Goal: Information Seeking & Learning: Check status

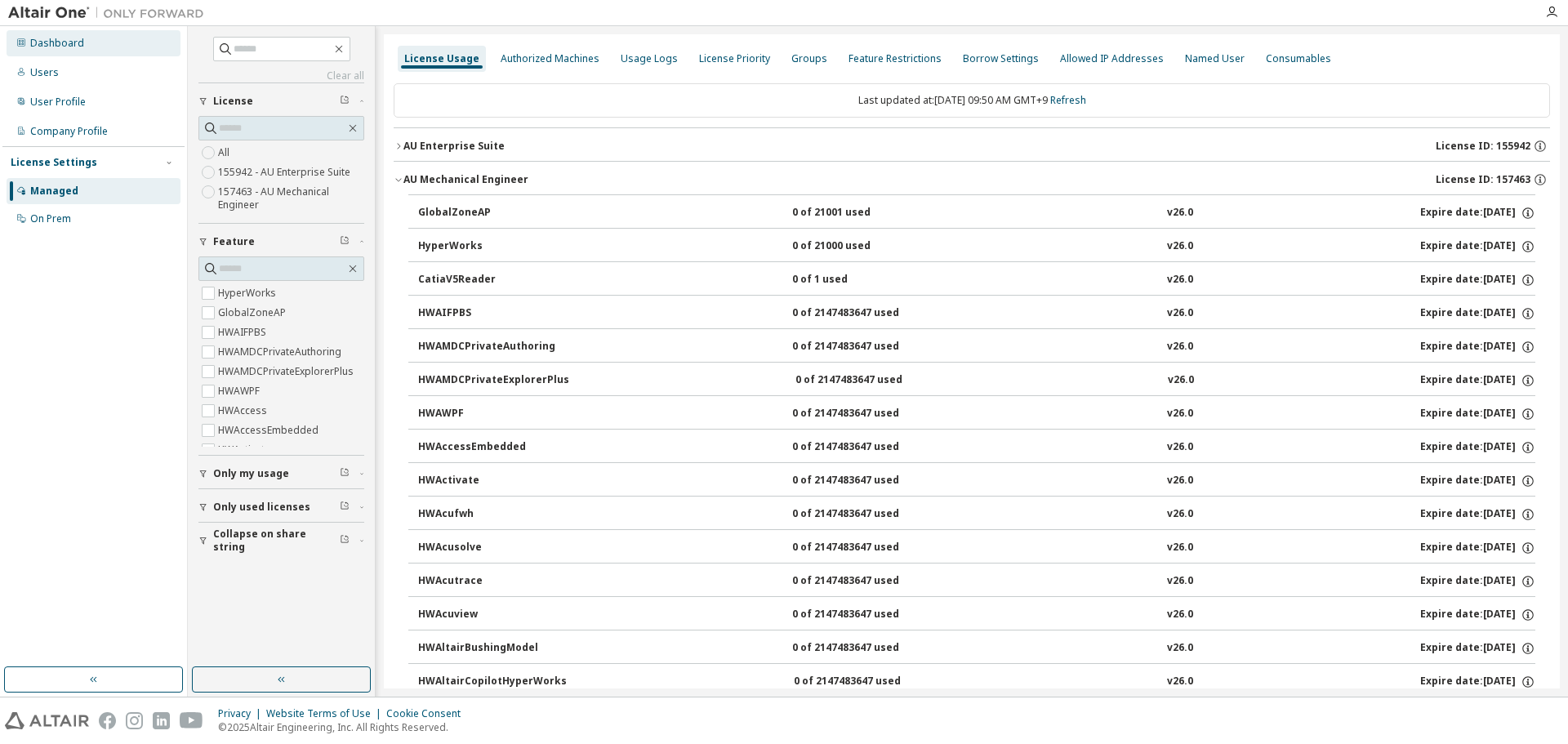
click at [65, 46] on div "Dashboard" at bounding box center [58, 43] width 54 height 13
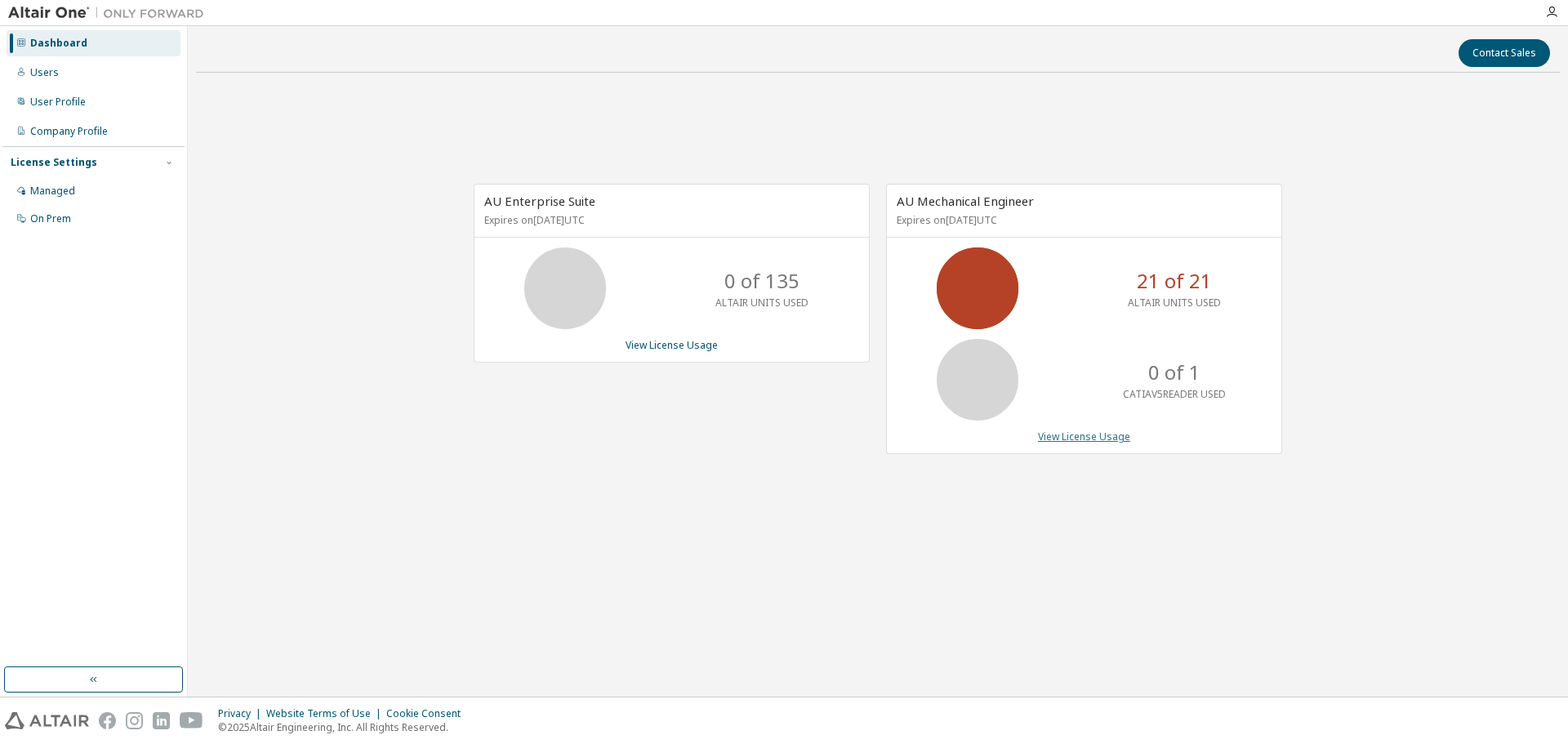
click at [1092, 435] on link "View License Usage" at bounding box center [1084, 436] width 93 height 14
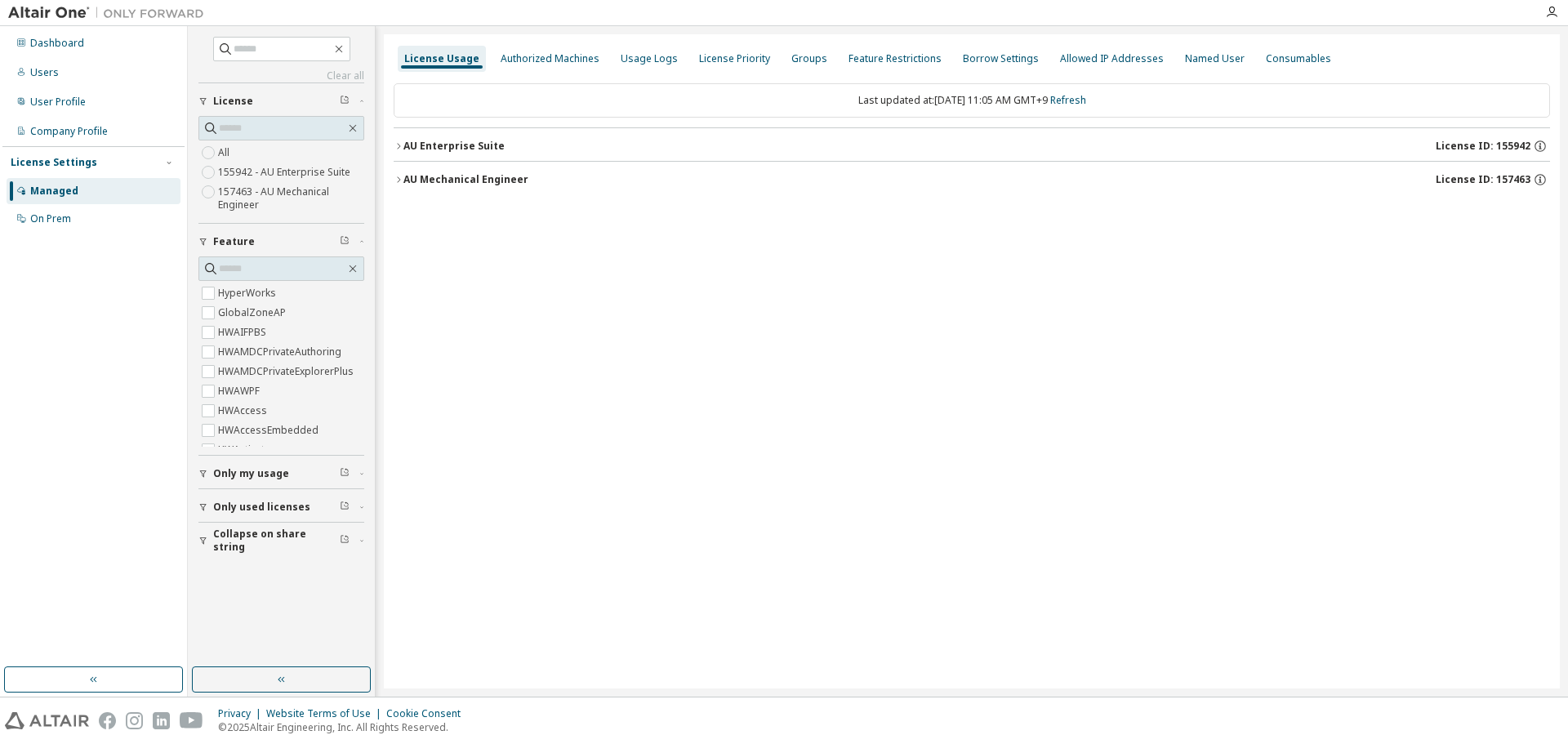
click at [401, 182] on icon "button" at bounding box center [398, 179] width 10 height 10
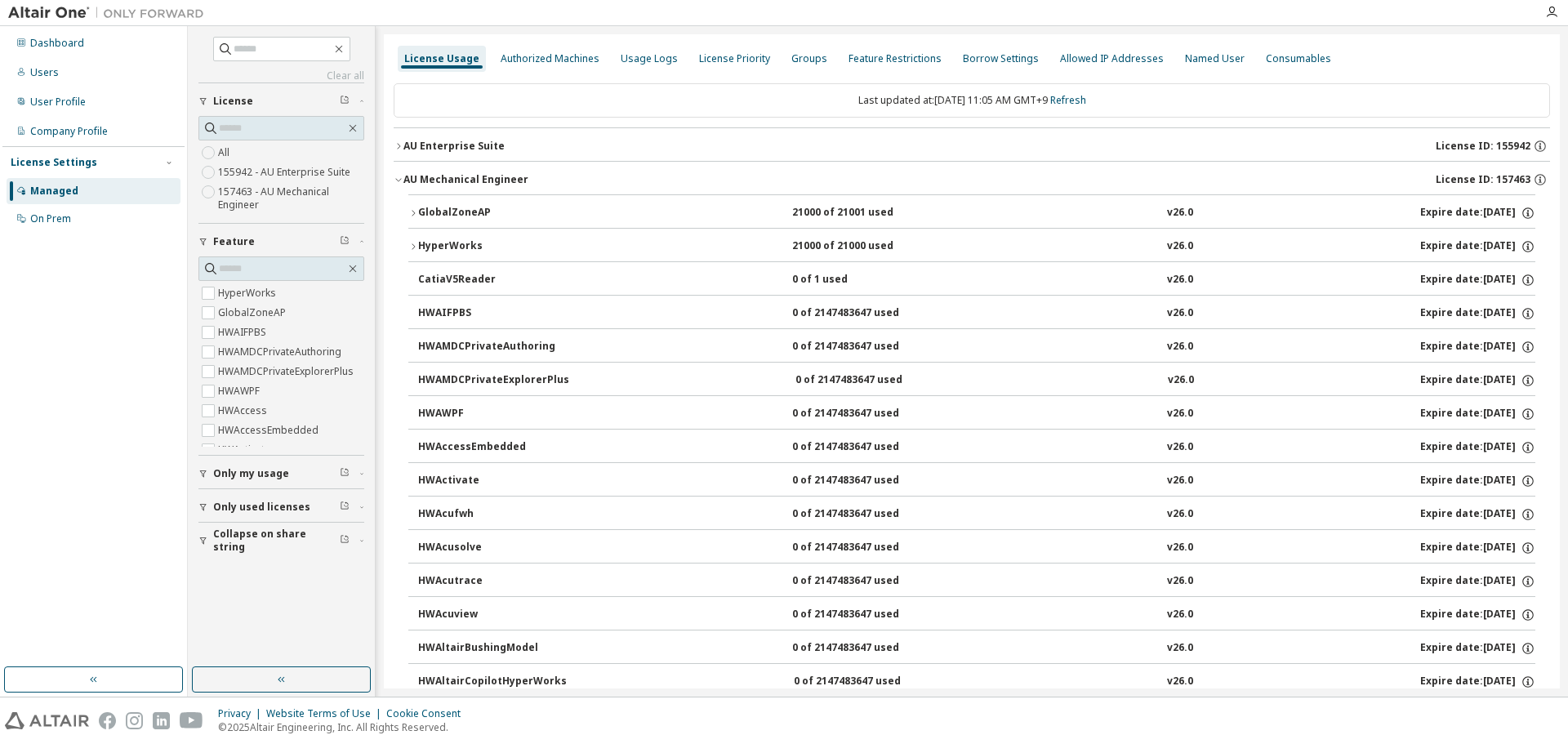
click at [421, 242] on div "HyperWorks" at bounding box center [491, 247] width 147 height 15
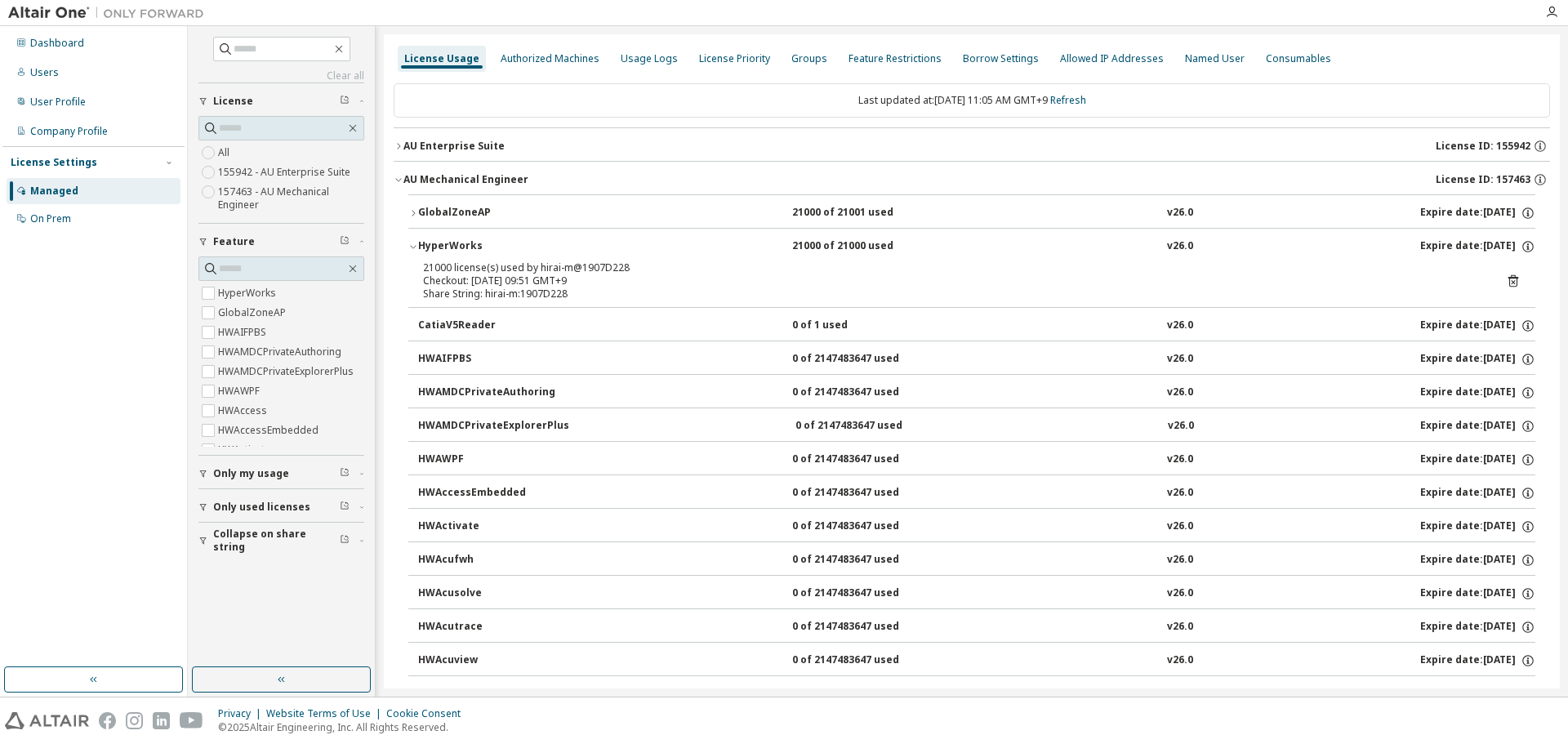
click at [560, 278] on div "Checkout: [DATE] 09:51 GMT+9" at bounding box center [952, 281] width 1058 height 13
click at [477, 136] on button "AU Enterprise Suite License ID: 155942" at bounding box center [972, 146] width 1156 height 36
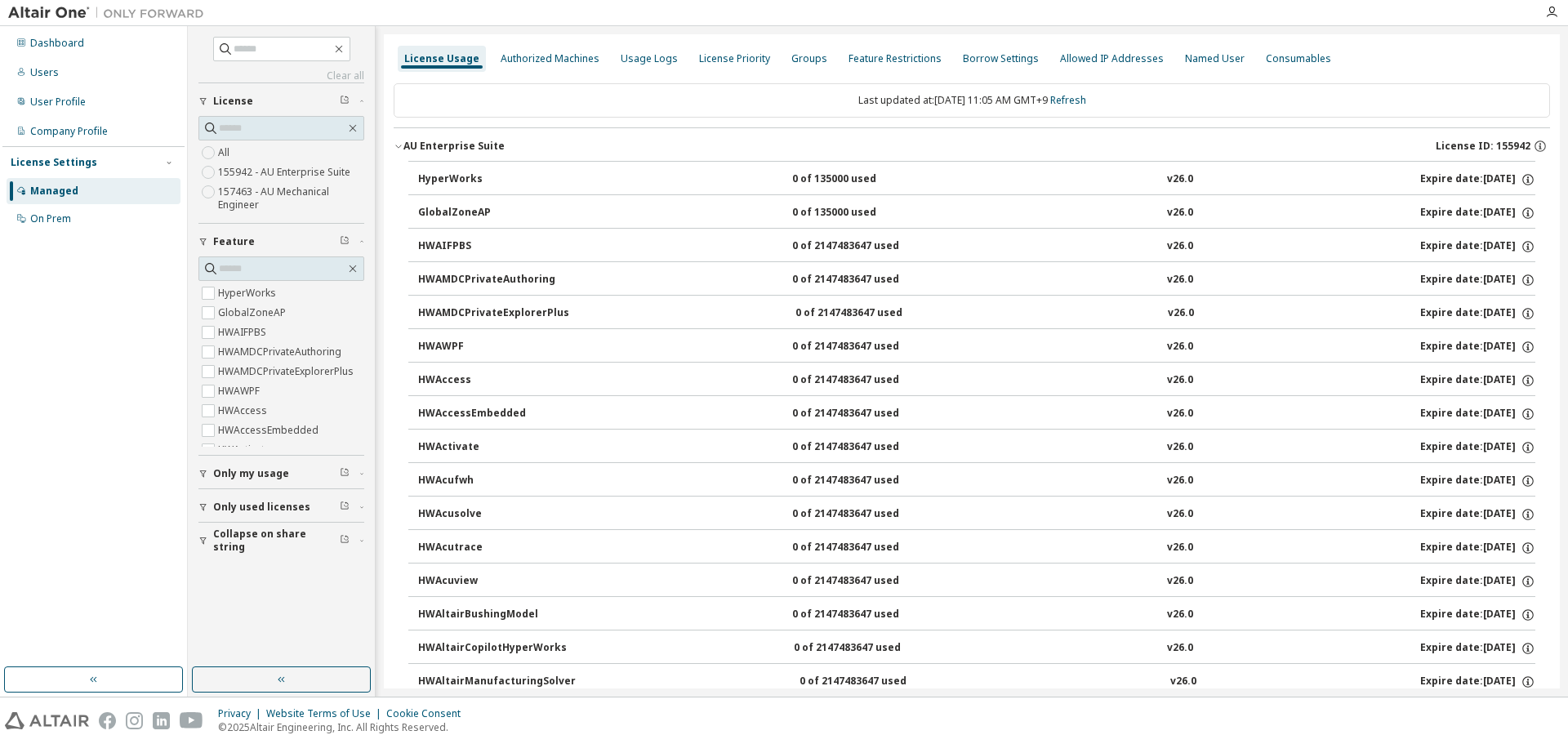
click at [463, 177] on div "HyperWorks" at bounding box center [491, 179] width 147 height 15
click at [442, 138] on button "AU Enterprise Suite License ID: 155942" at bounding box center [972, 146] width 1156 height 36
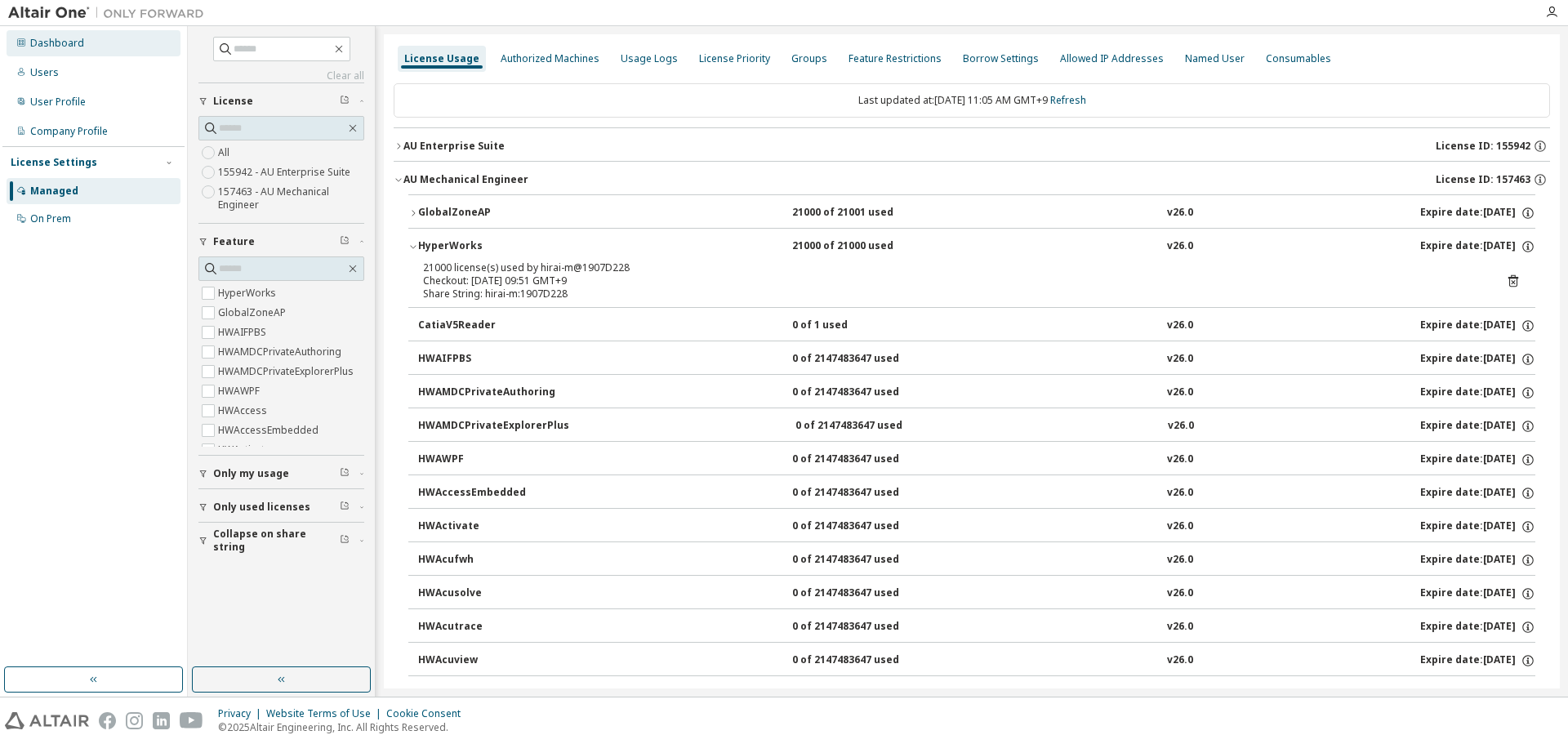
click at [36, 47] on div "Dashboard" at bounding box center [58, 43] width 54 height 13
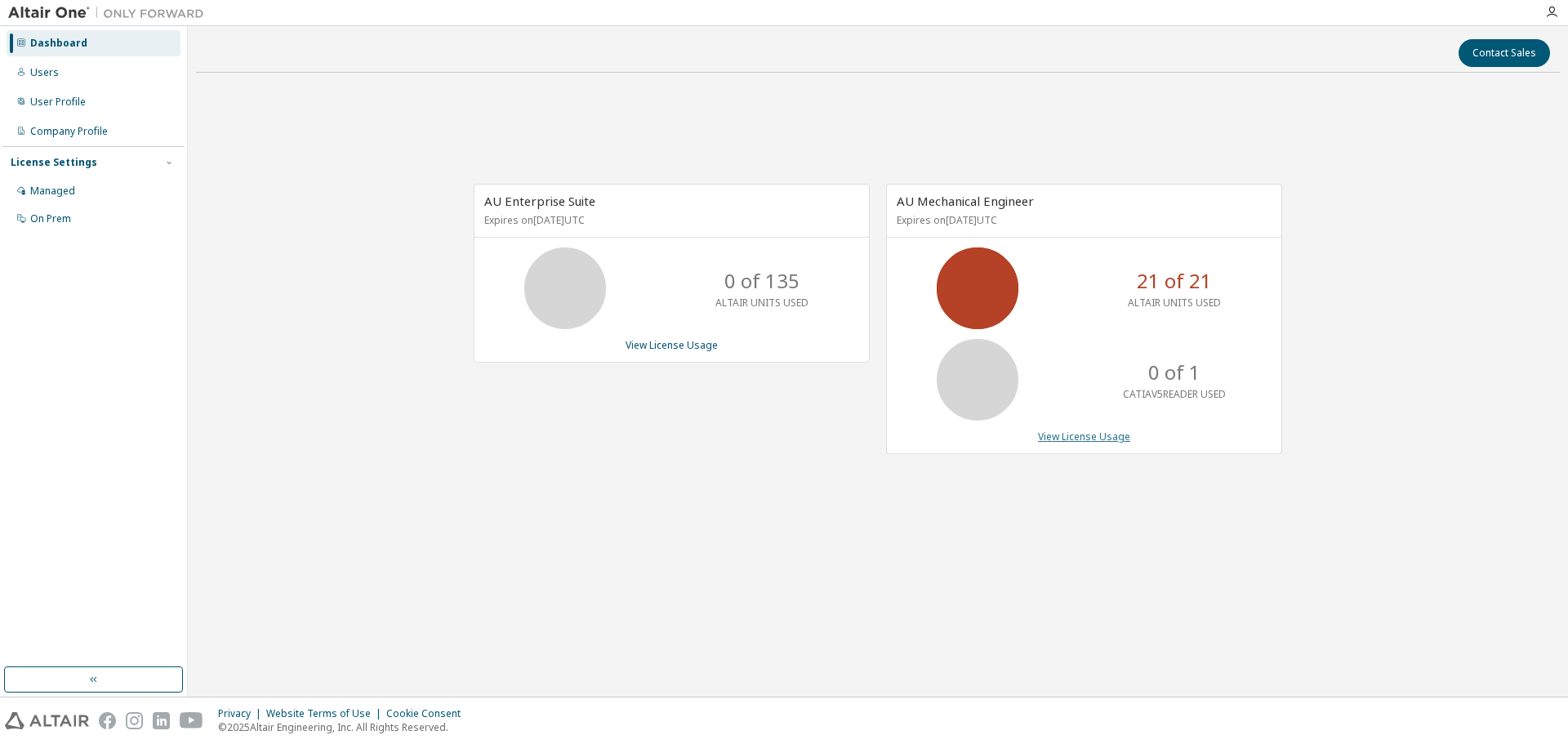
click at [1075, 440] on link "View License Usage" at bounding box center [1084, 436] width 93 height 14
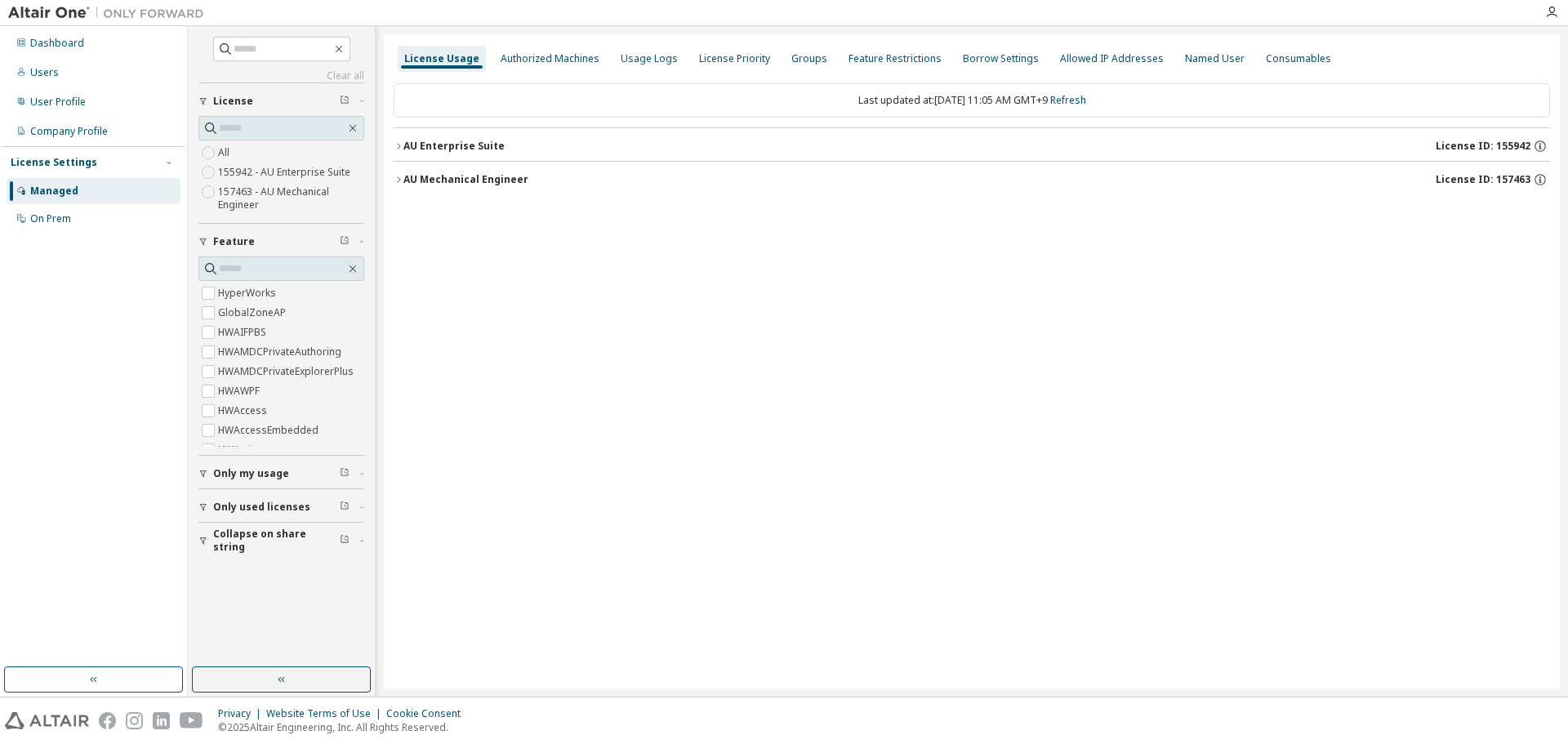
click at [471, 181] on div "AU Mechanical Engineer" at bounding box center [465, 179] width 125 height 13
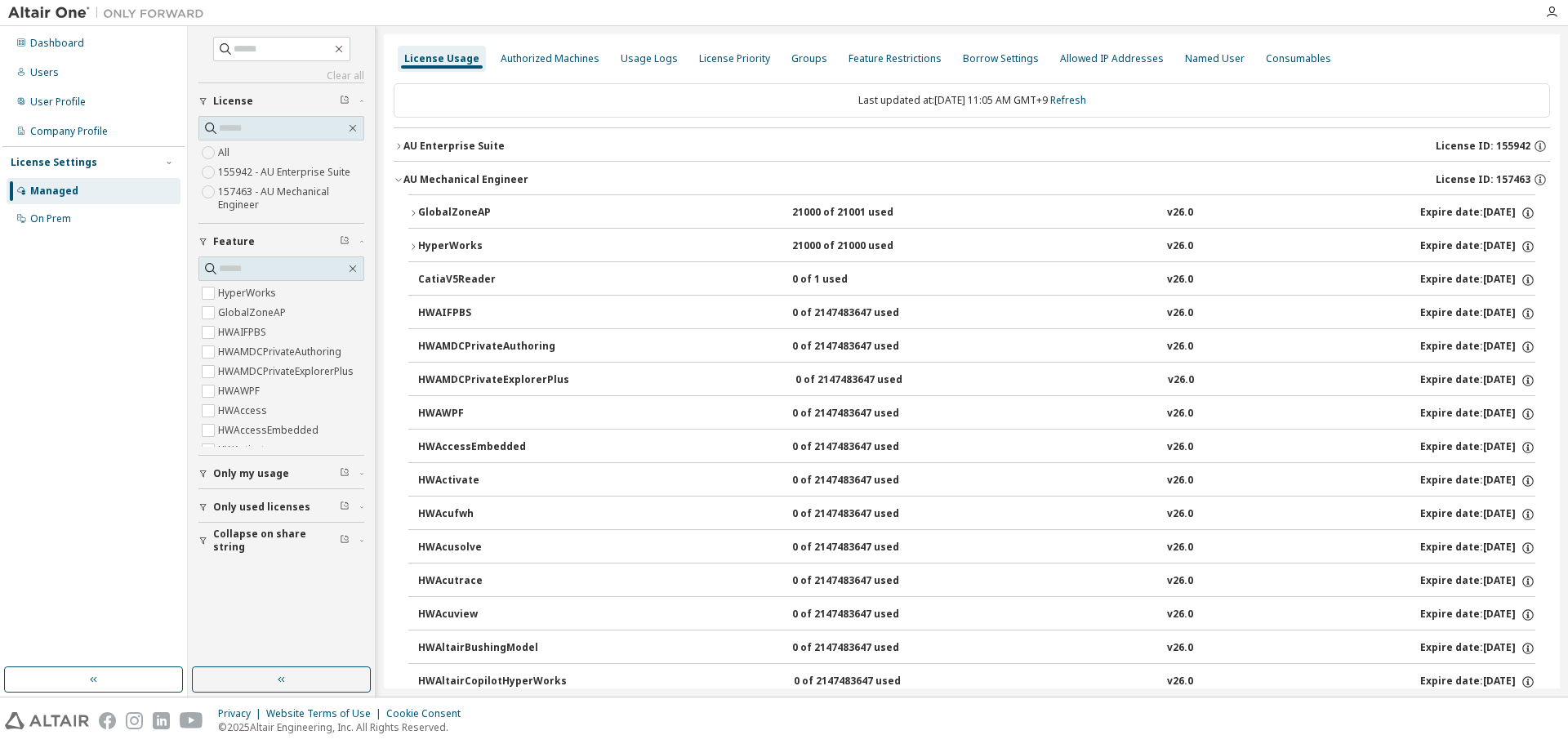
click at [454, 216] on div "GlobalZoneAP" at bounding box center [491, 212] width 147 height 15
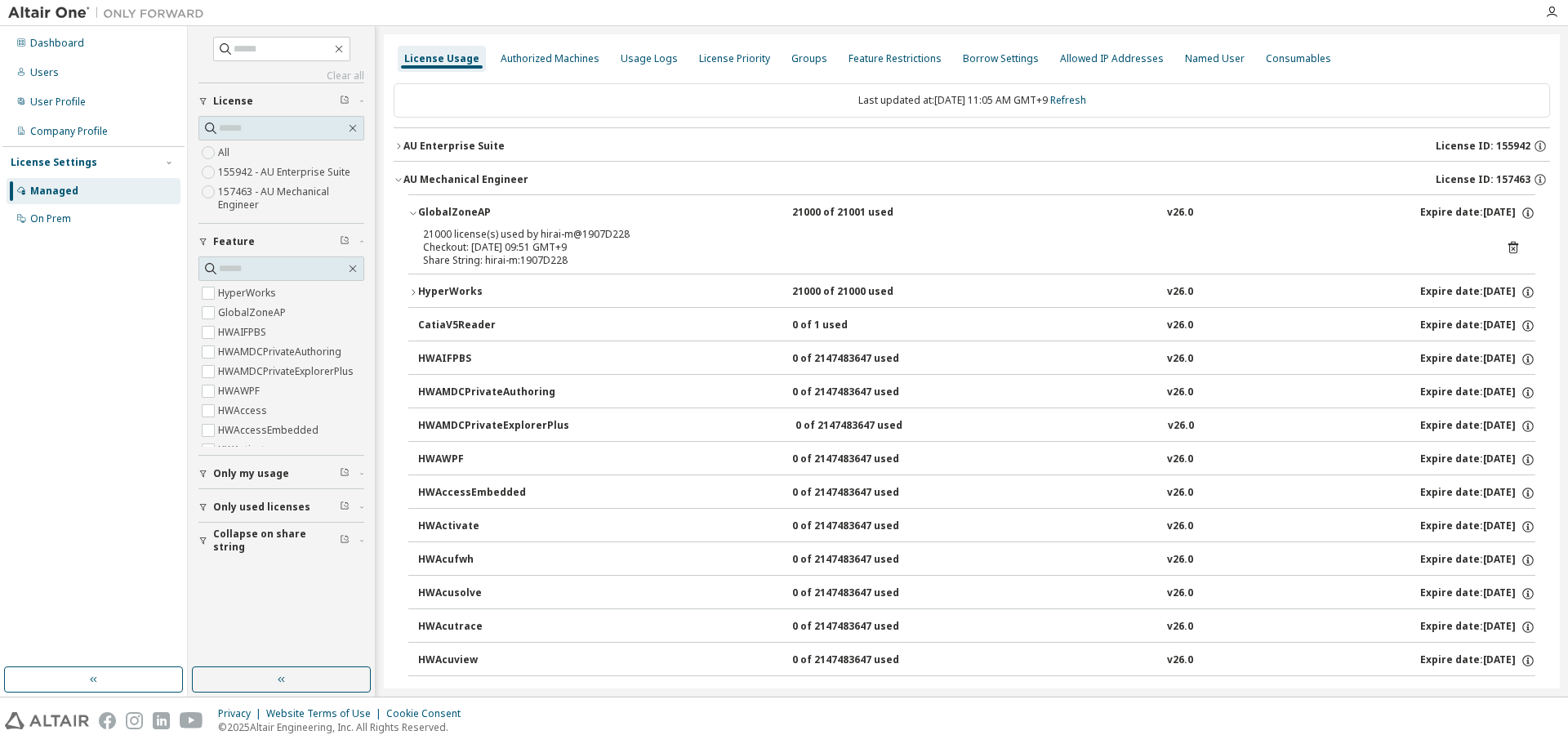
click at [463, 214] on div "GlobalZoneAP" at bounding box center [491, 212] width 147 height 15
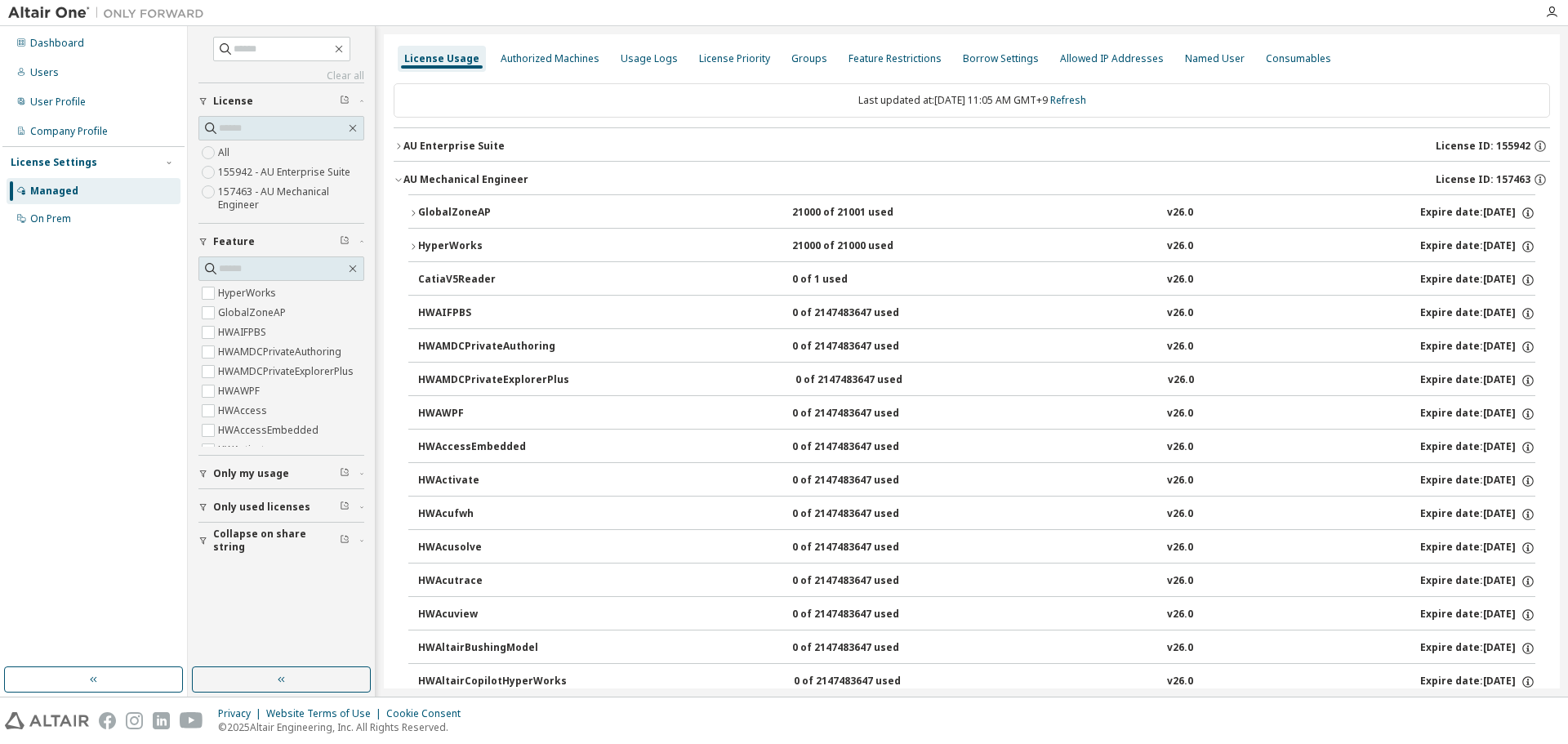
click at [456, 143] on div "AU Enterprise Suite" at bounding box center [454, 146] width 101 height 13
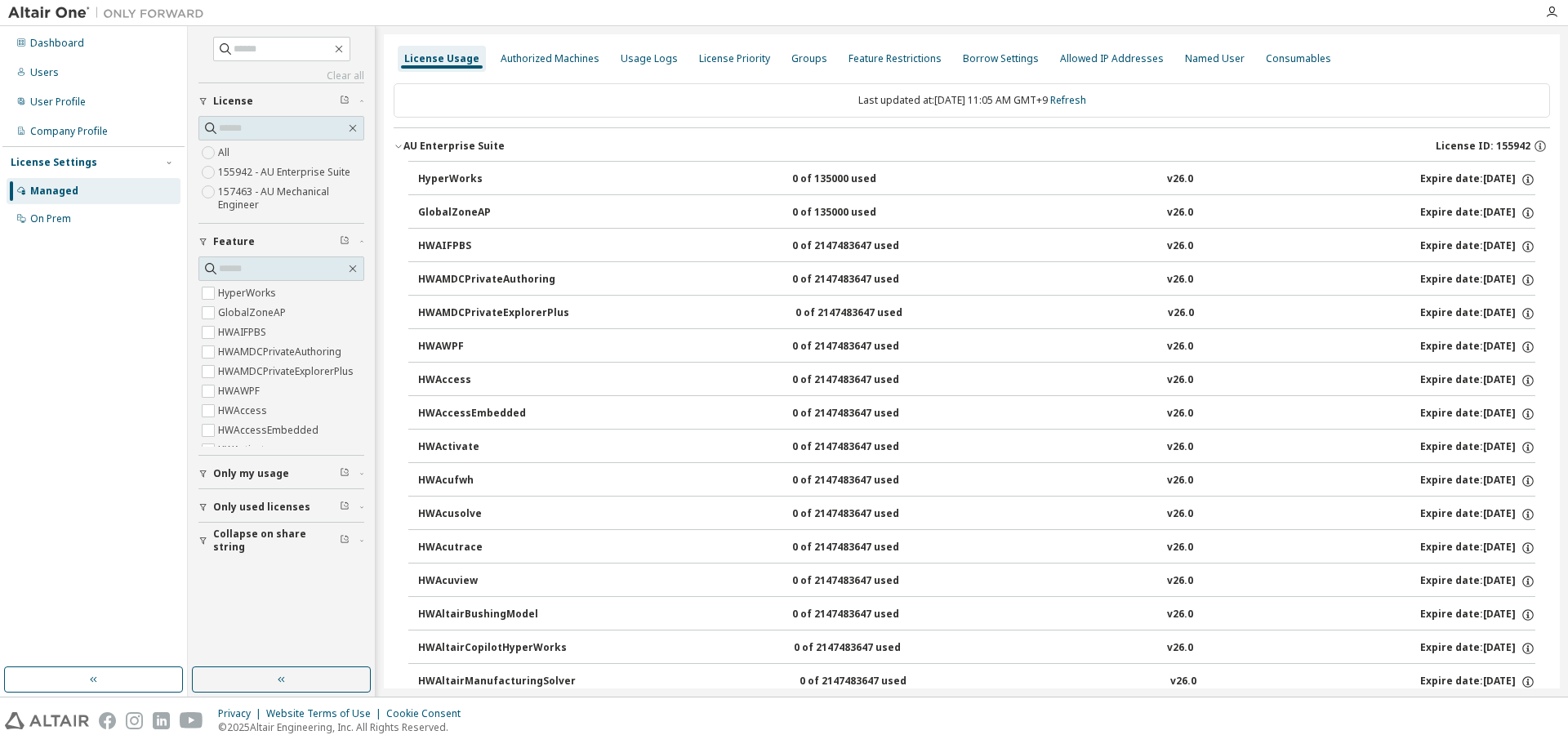
click at [453, 179] on div "HyperWorks" at bounding box center [491, 179] width 147 height 15
click at [438, 148] on div "AU Enterprise Suite" at bounding box center [454, 146] width 101 height 13
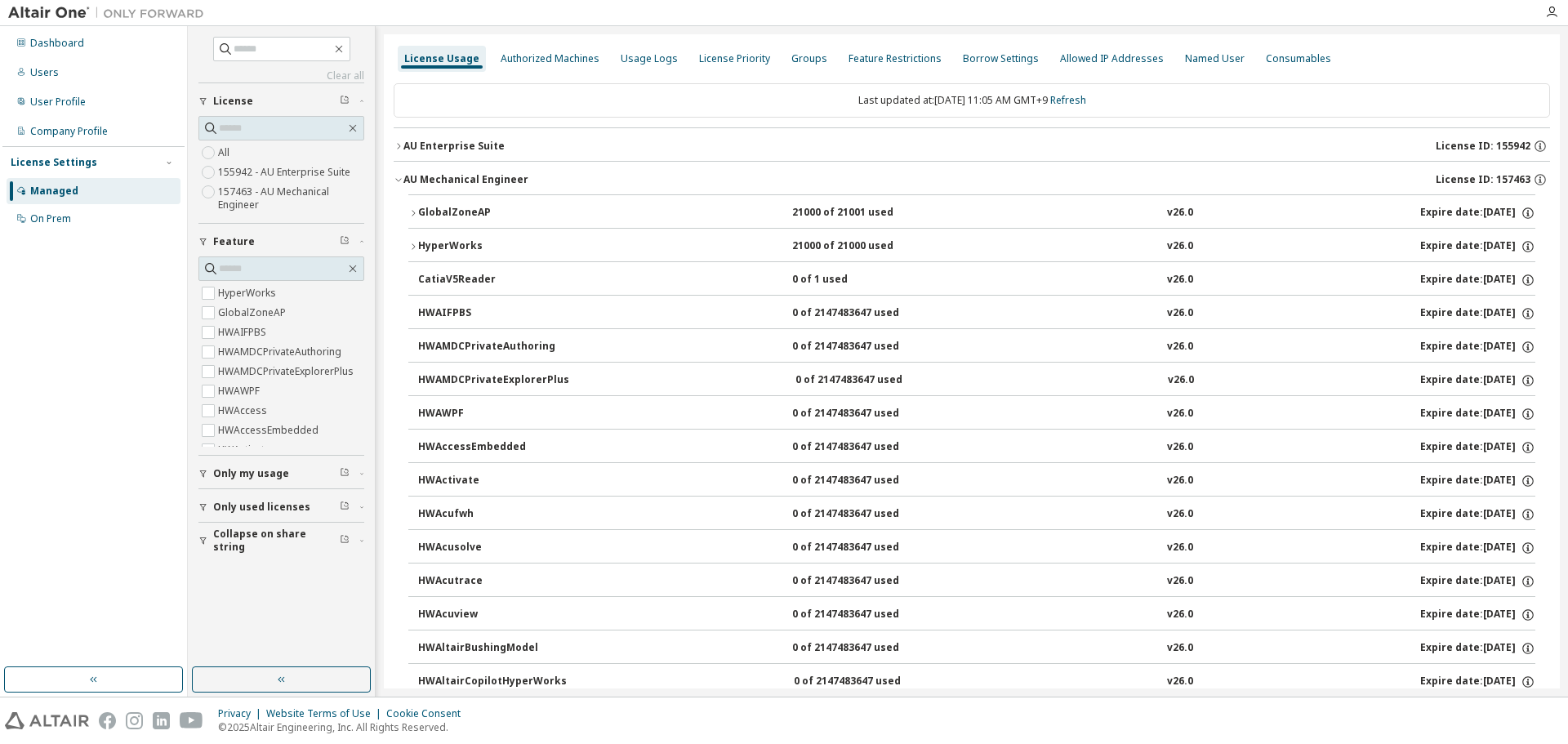
click at [431, 181] on div "AU Mechanical Engineer" at bounding box center [465, 179] width 125 height 13
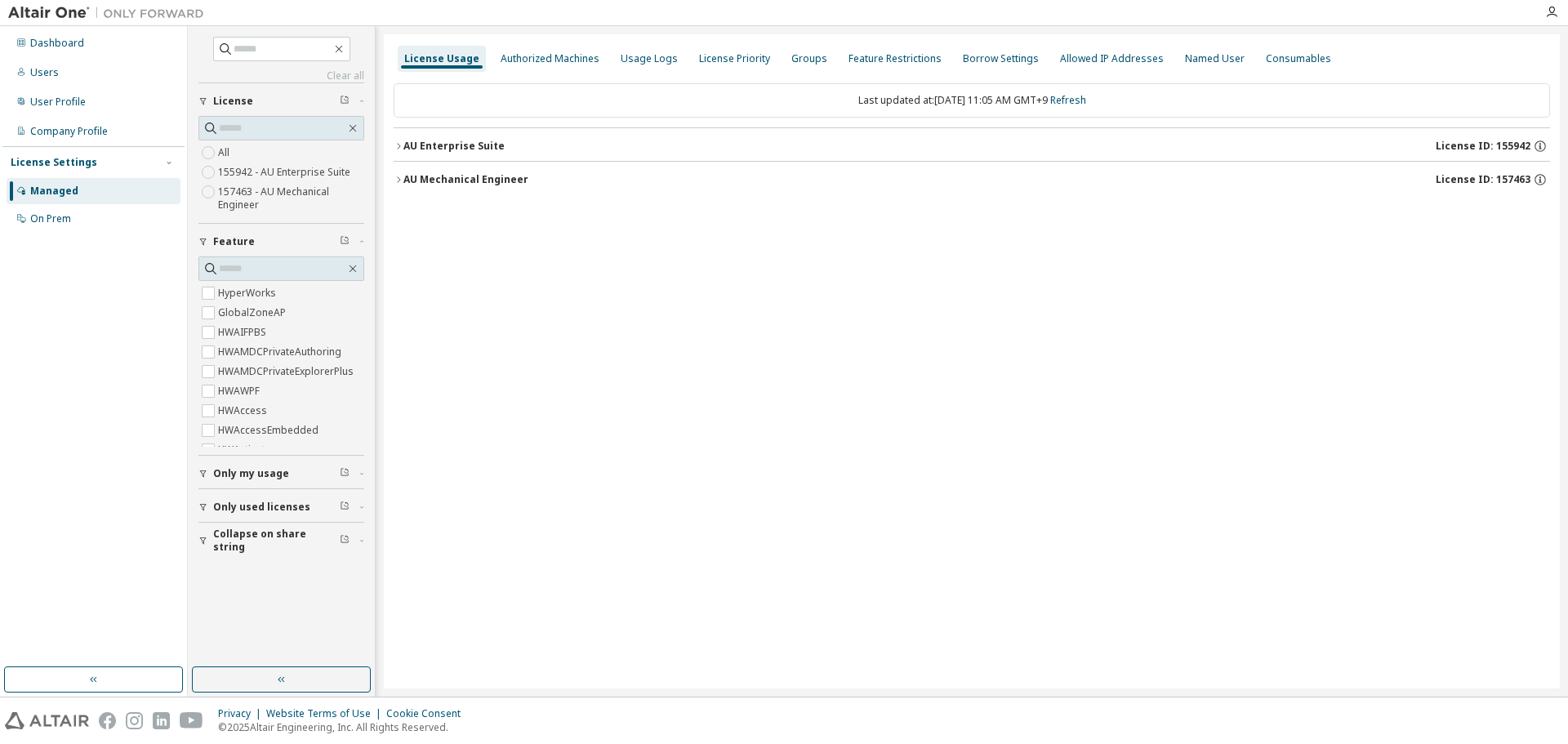
click at [431, 181] on div "AU Mechanical Engineer" at bounding box center [465, 179] width 125 height 13
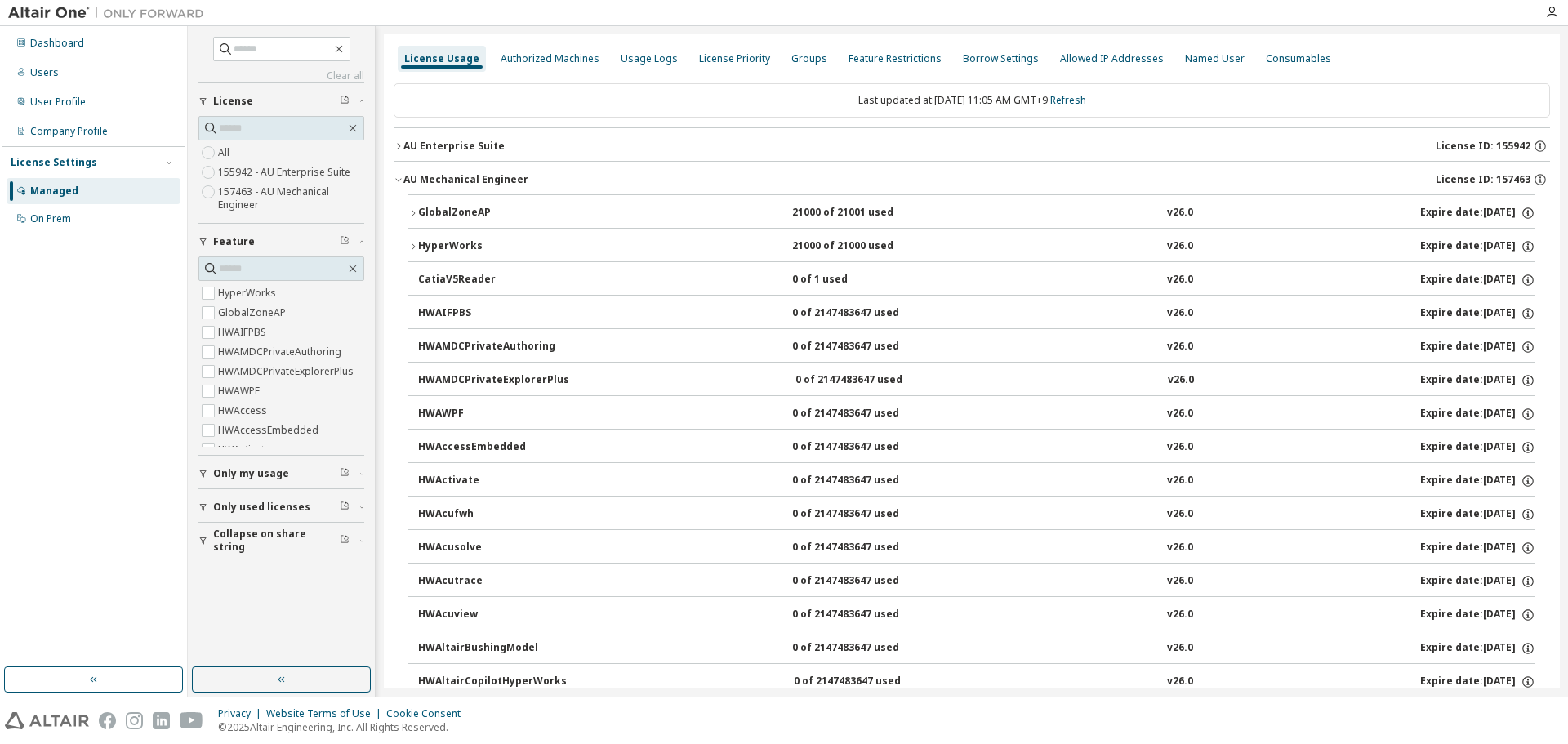
click at [457, 244] on div "HyperWorks" at bounding box center [491, 247] width 147 height 15
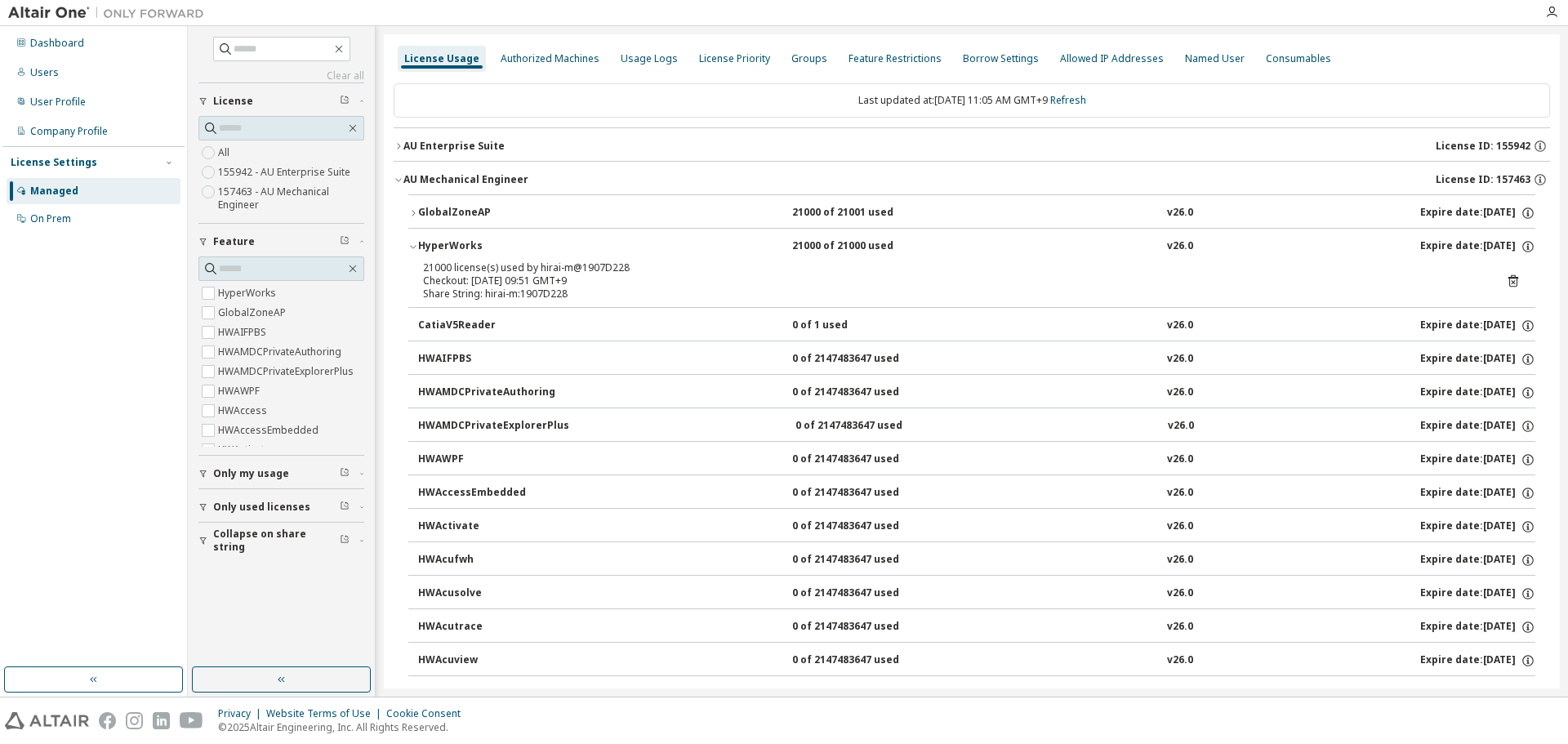
click at [470, 215] on div "GlobalZoneAP" at bounding box center [491, 212] width 147 height 15
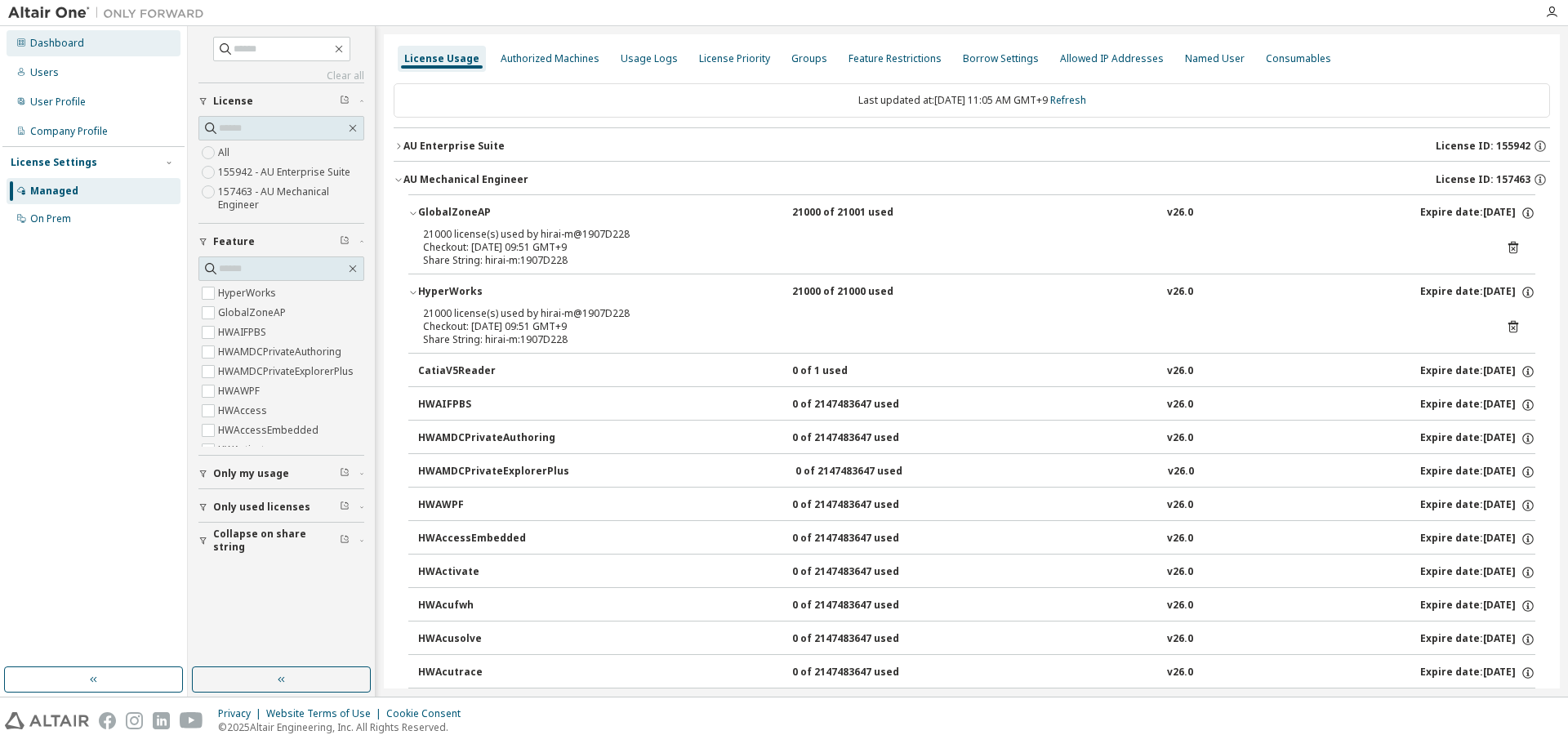
click at [59, 43] on div "Dashboard" at bounding box center [58, 43] width 54 height 13
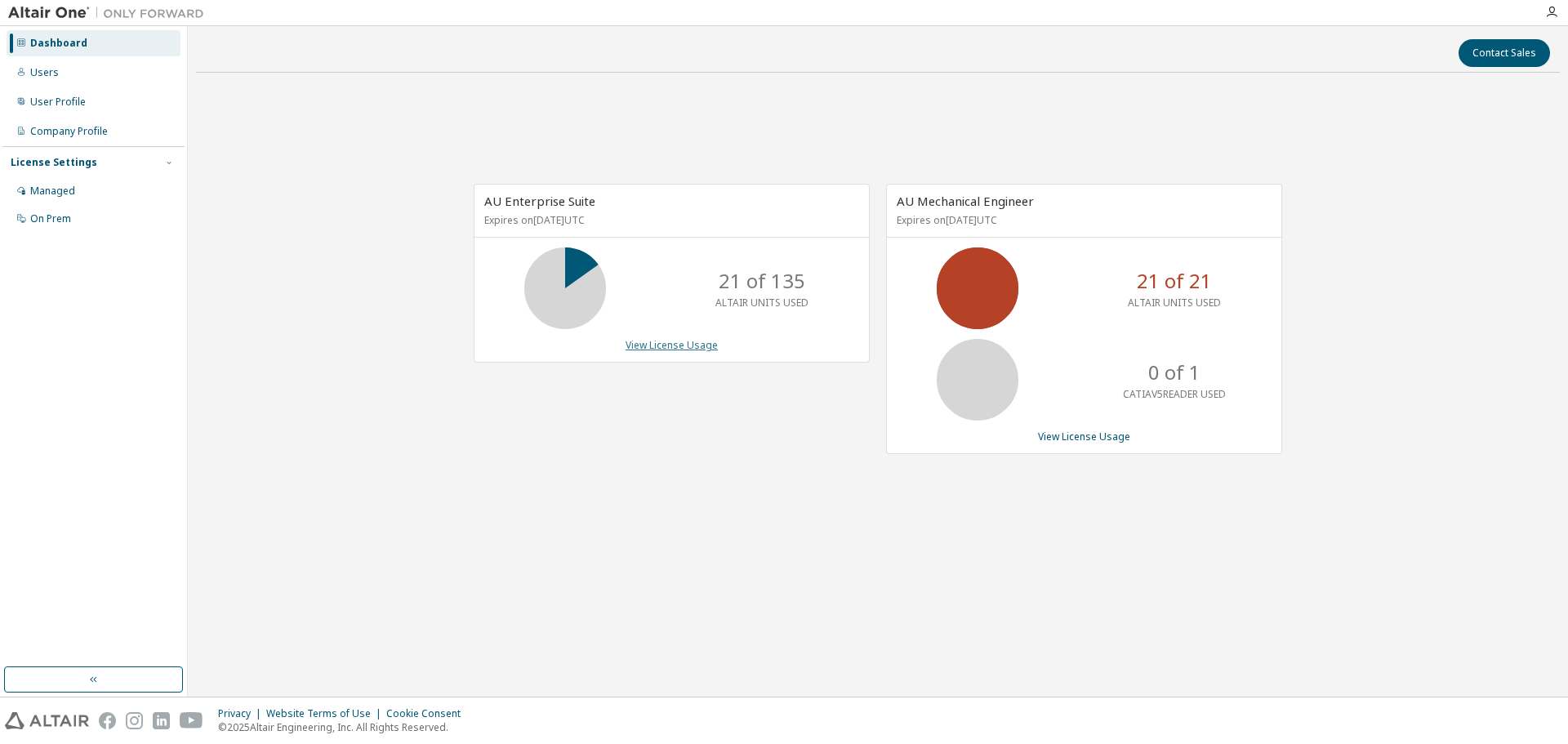
click at [676, 345] on link "View License Usage" at bounding box center [672, 345] width 93 height 14
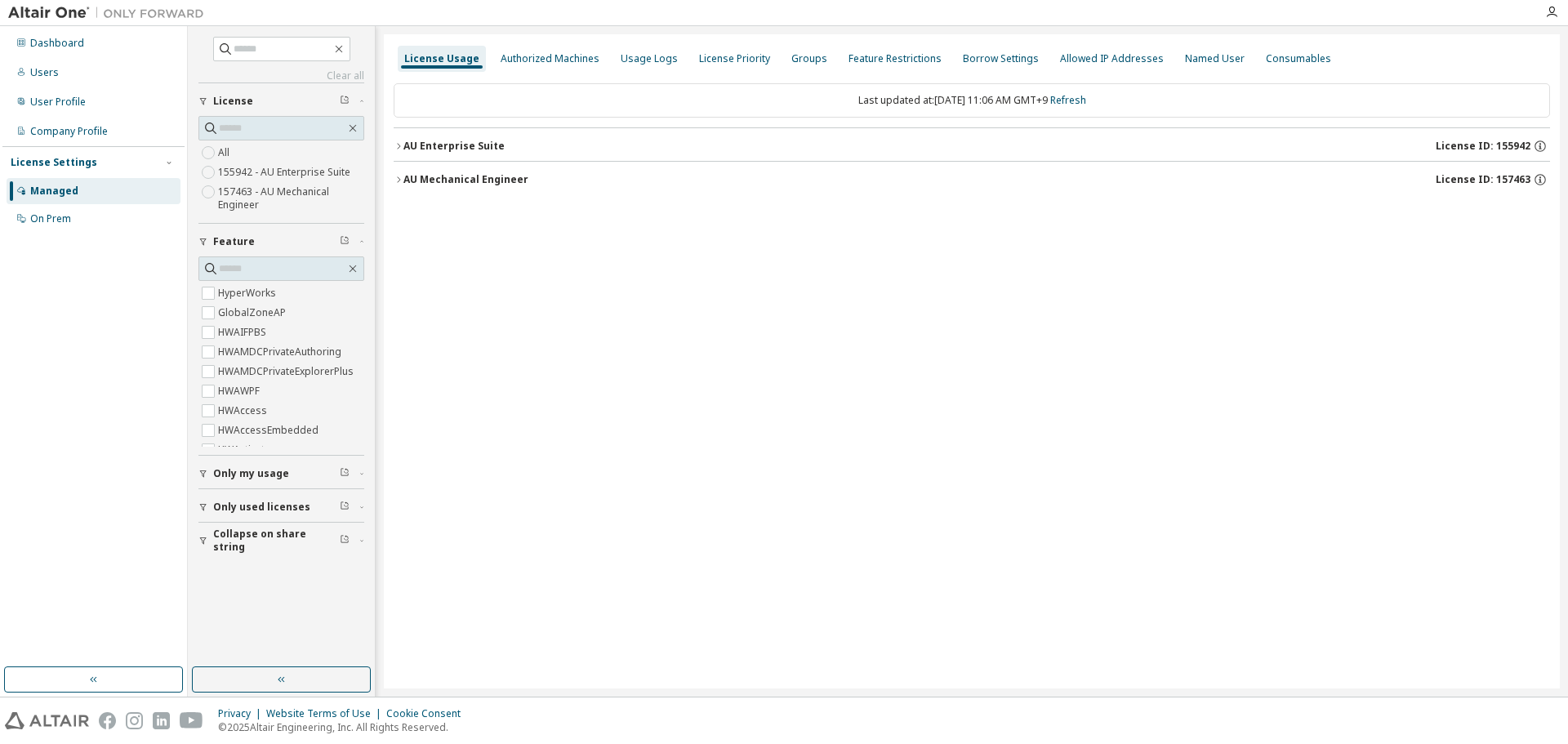
click at [471, 151] on div "AU Enterprise Suite" at bounding box center [454, 146] width 101 height 13
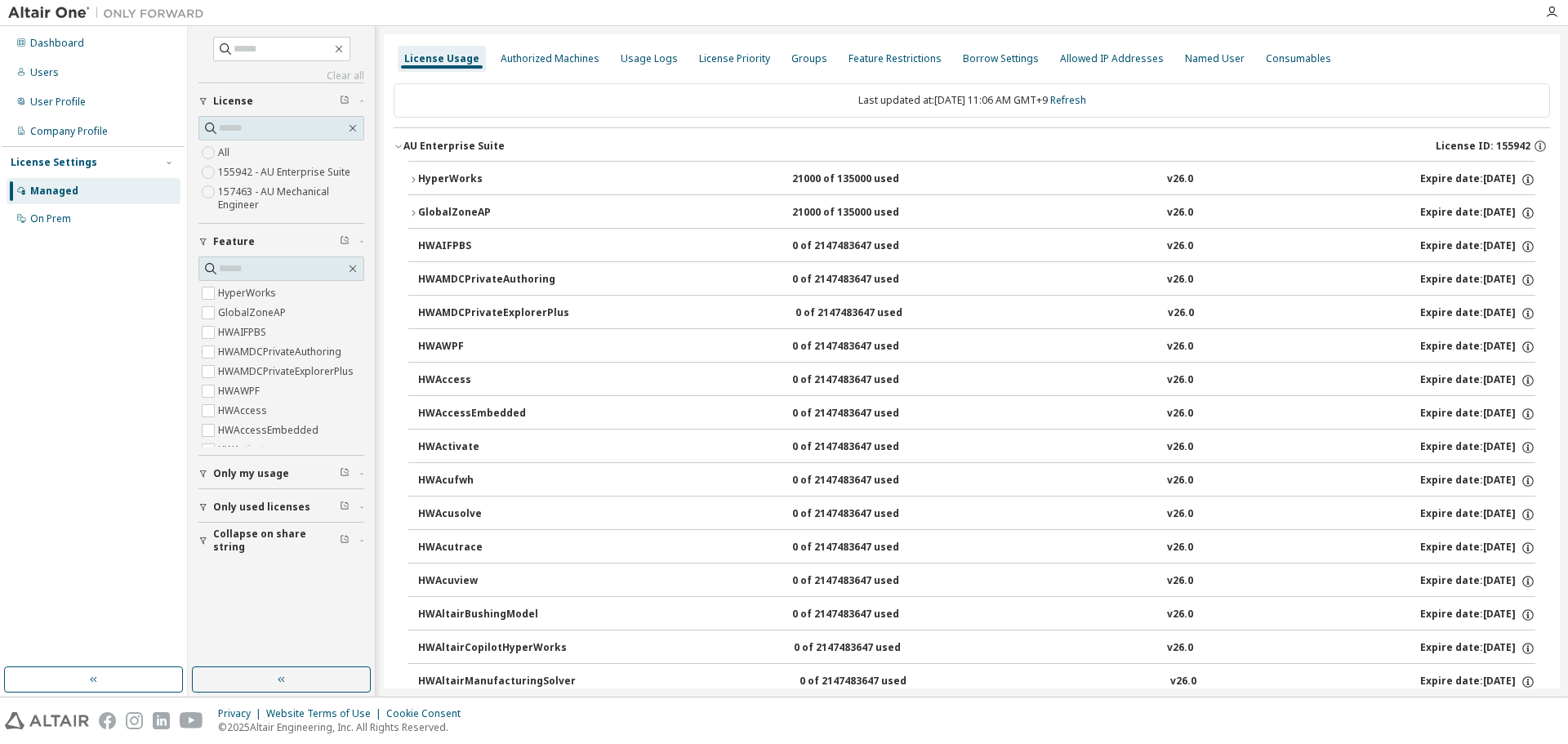
click at [461, 182] on div "HyperWorks" at bounding box center [491, 179] width 147 height 15
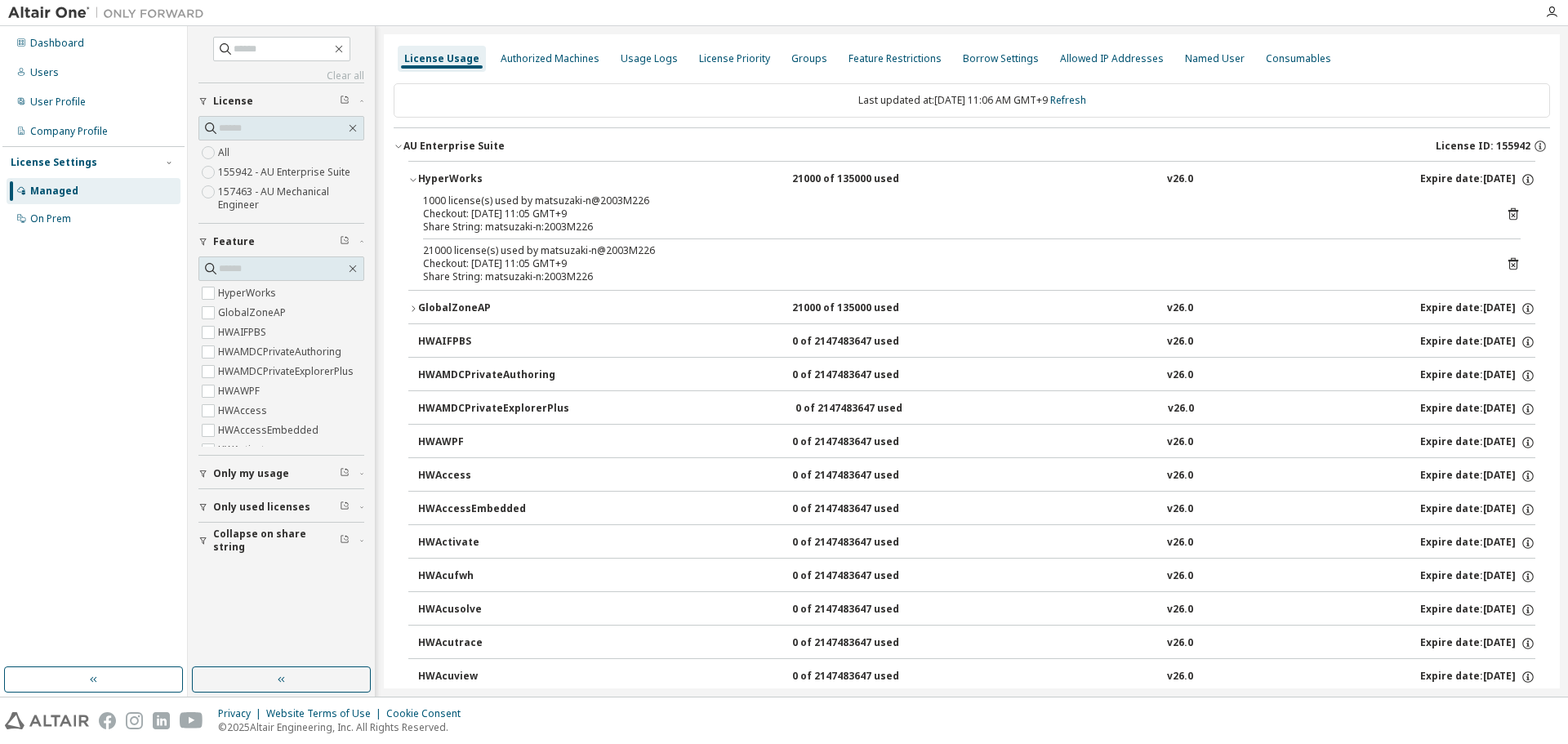
click at [461, 177] on div "HyperWorks" at bounding box center [491, 179] width 147 height 15
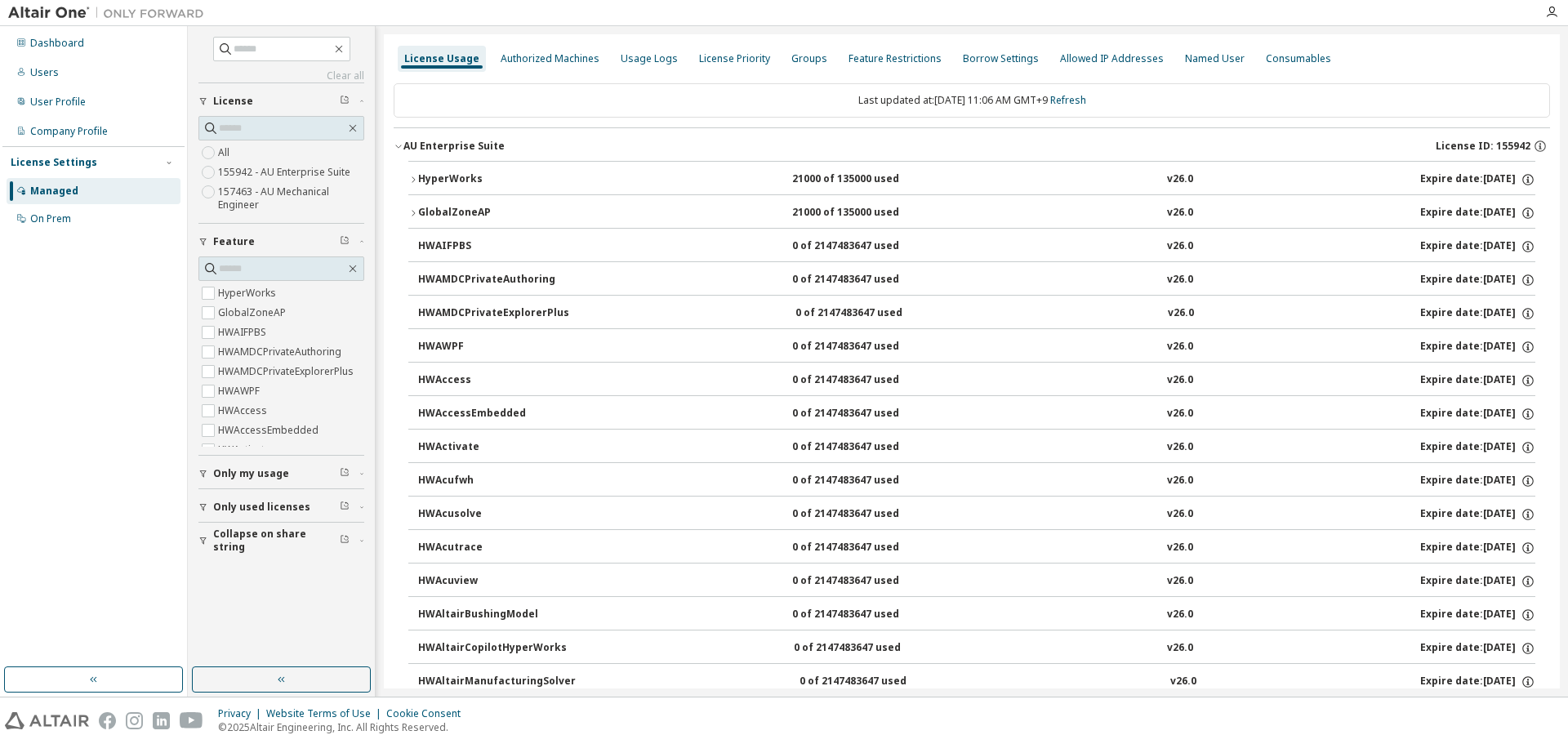
drag, startPoint x: 490, startPoint y: 254, endPoint x: 516, endPoint y: 160, distance: 97.5
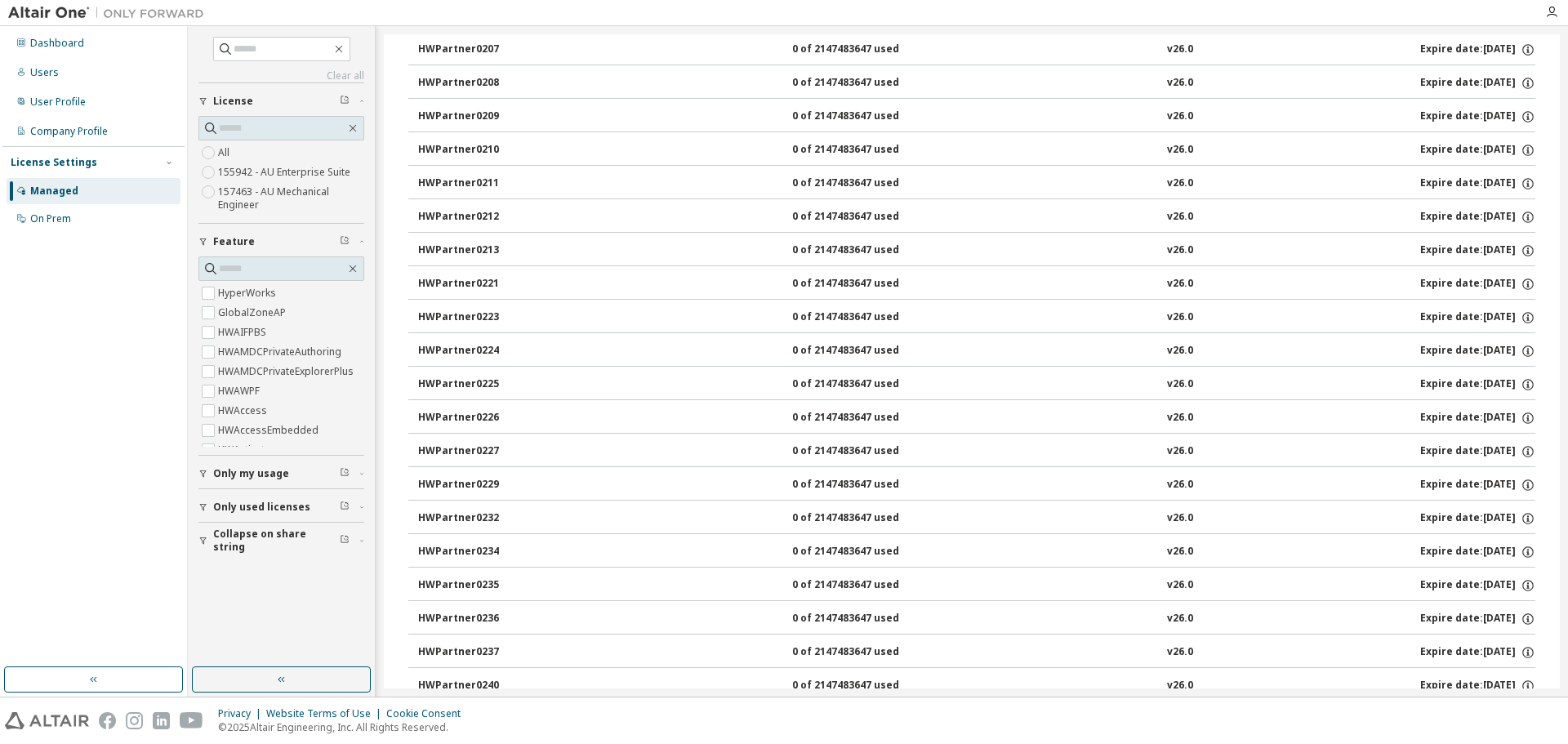
drag, startPoint x: 463, startPoint y: 430, endPoint x: 462, endPoint y: 568, distance: 138.0
drag, startPoint x: 463, startPoint y: 353, endPoint x: 463, endPoint y: 533, distance: 180.0
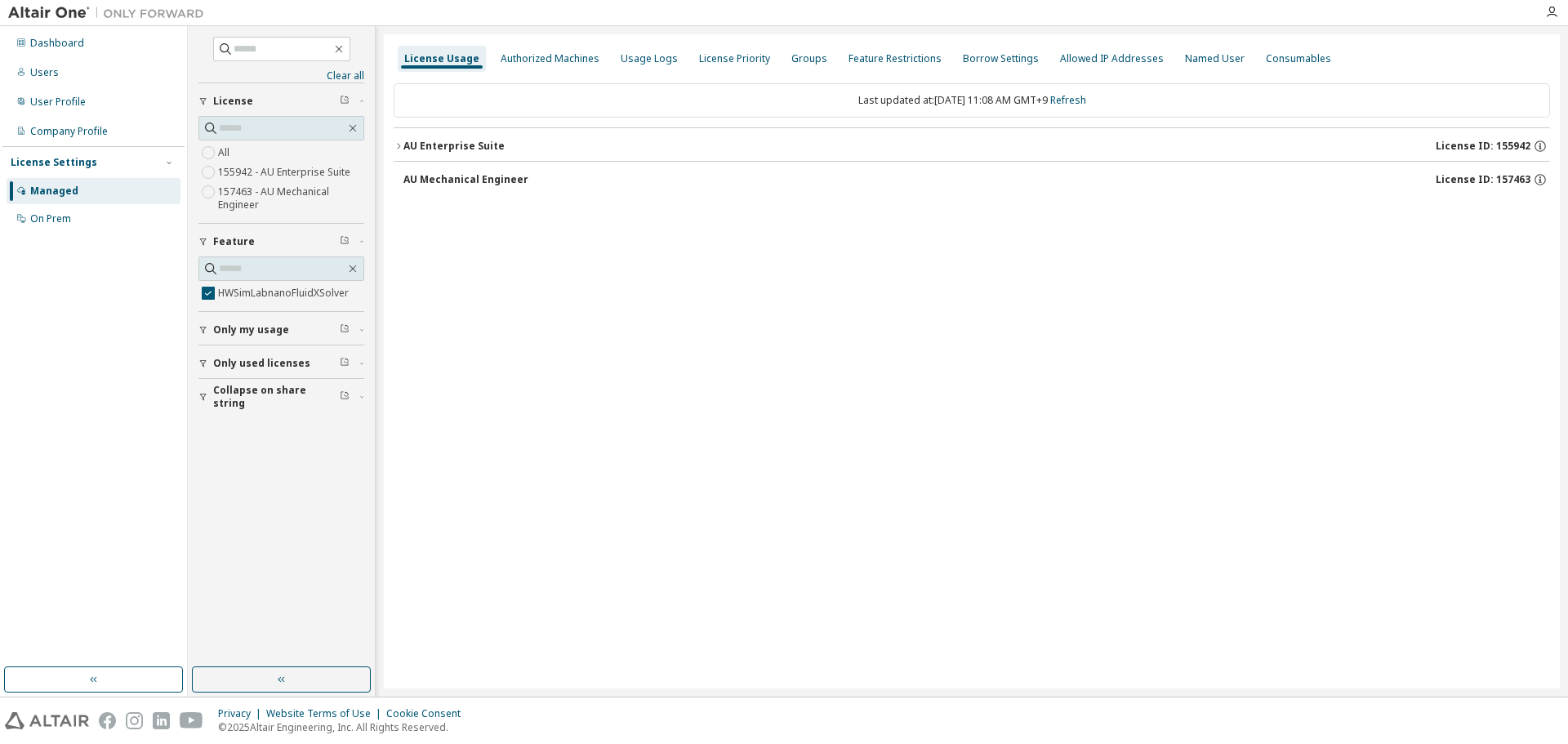
click at [432, 150] on div "AU Enterprise Suite" at bounding box center [454, 146] width 101 height 13
click at [484, 182] on div "HWSimLabnanoFluidXSolver" at bounding box center [491, 179] width 147 height 15
click at [496, 180] on div "HWSimLabnanoFluidXSolver" at bounding box center [491, 179] width 147 height 15
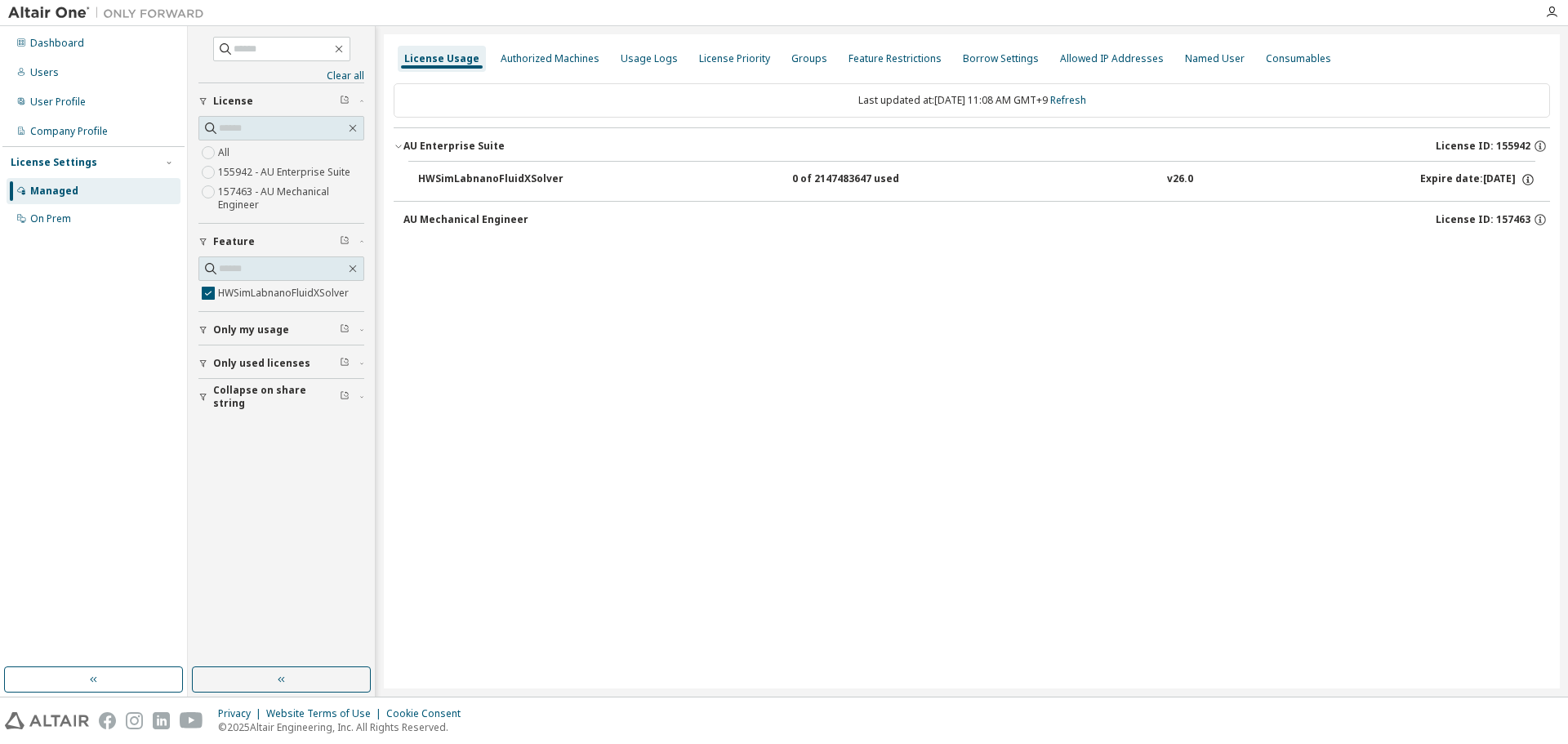
click at [496, 180] on div "HWSimLabnanoFluidXSolver" at bounding box center [491, 179] width 147 height 15
click at [479, 181] on div "HWSimLabnanoFluidXSolver" at bounding box center [491, 179] width 147 height 15
click at [453, 177] on div "HWSimLabnanoFluidXSolver" at bounding box center [491, 179] width 147 height 15
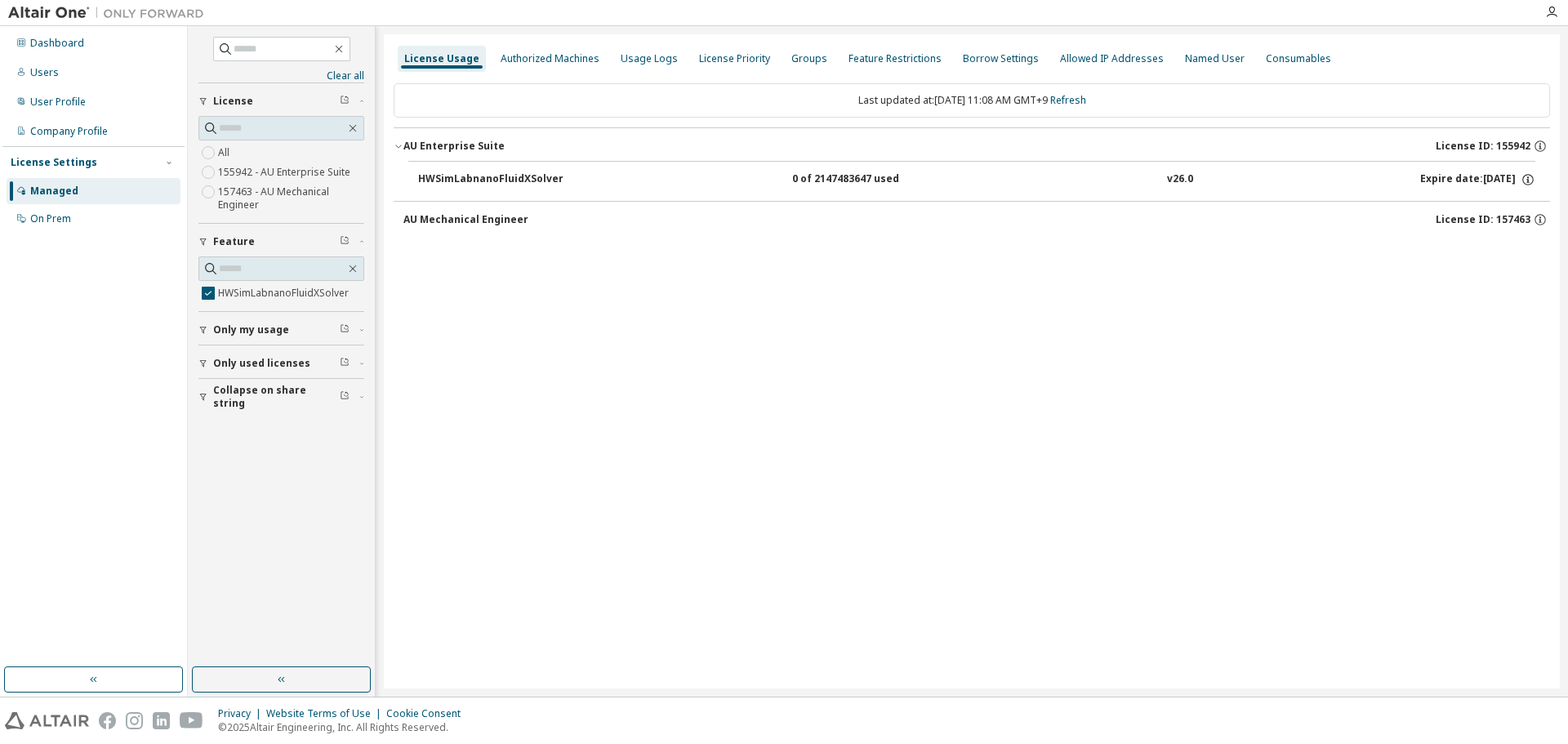
click at [442, 215] on div "AU Mechanical Engineer" at bounding box center [465, 219] width 125 height 13
click at [451, 148] on div "AU Enterprise Suite" at bounding box center [454, 146] width 101 height 13
click at [451, 147] on div "AU Enterprise Suite" at bounding box center [454, 146] width 101 height 13
click at [457, 167] on button "HWSimLabnanoFluidXSolver 0 of 2147483647 used v26.0 Expire date: [DATE]" at bounding box center [977, 179] width 1118 height 36
click at [457, 172] on div "HWSimLabnanoFluidXSolver" at bounding box center [491, 179] width 147 height 15
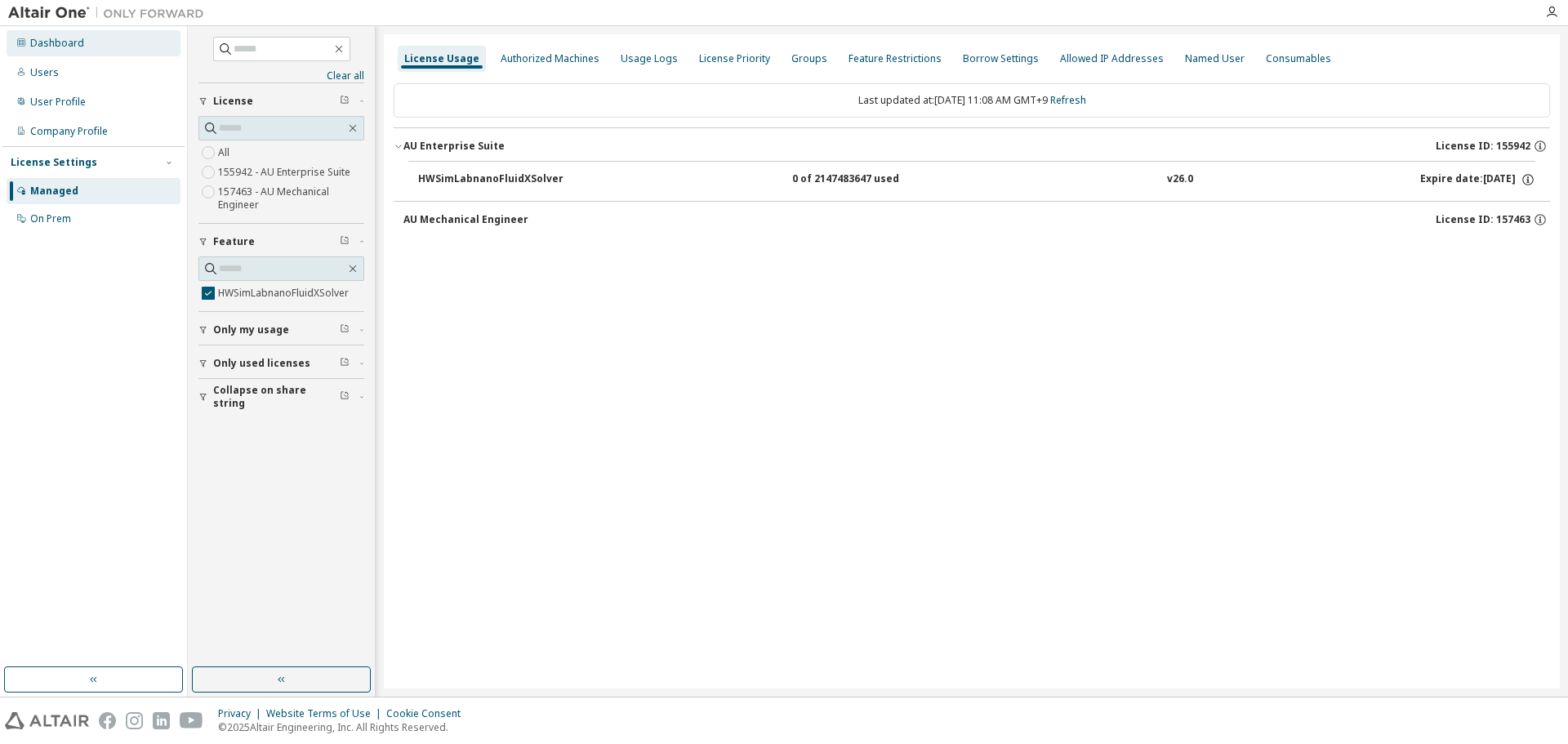
click at [81, 48] on div "Dashboard" at bounding box center [93, 44] width 174 height 26
